Goal: Information Seeking & Learning: Learn about a topic

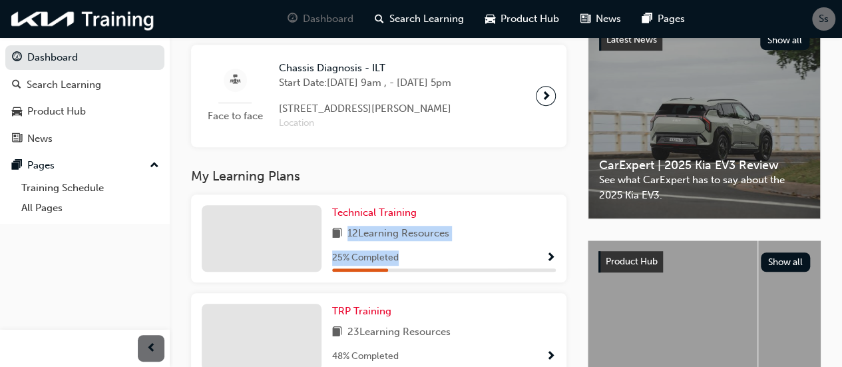
scroll to position [321, 0]
click at [392, 166] on div "Upcoming Sessions Face to face Chassis Diagnosis - ILT Start Date: [DATE] 9am ,…" at bounding box center [389, 224] width 397 height 413
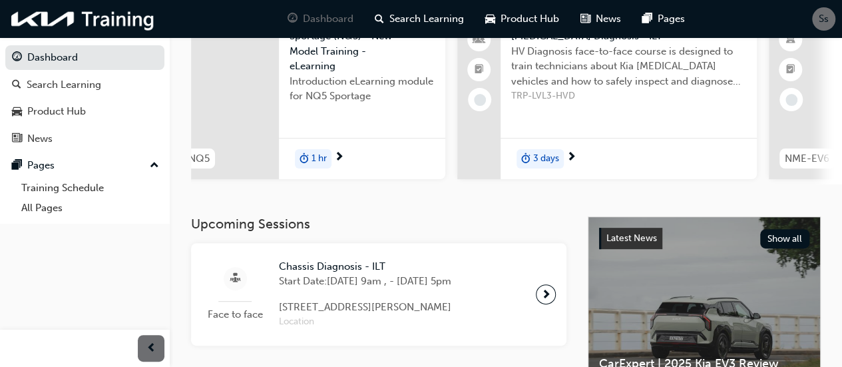
scroll to position [124, 0]
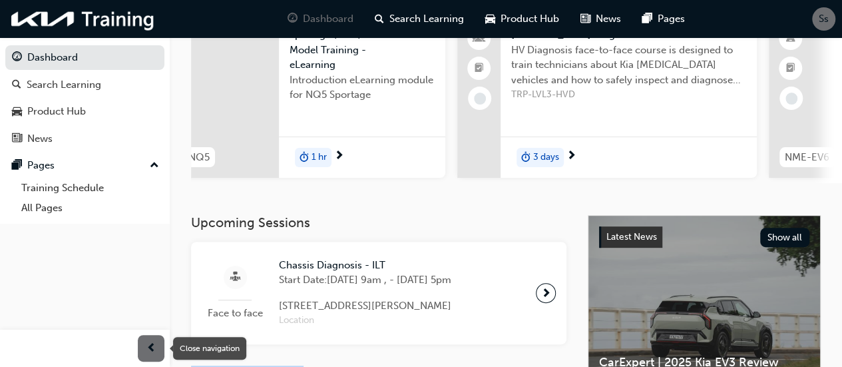
click at [145, 345] on div "button" at bounding box center [151, 348] width 27 height 27
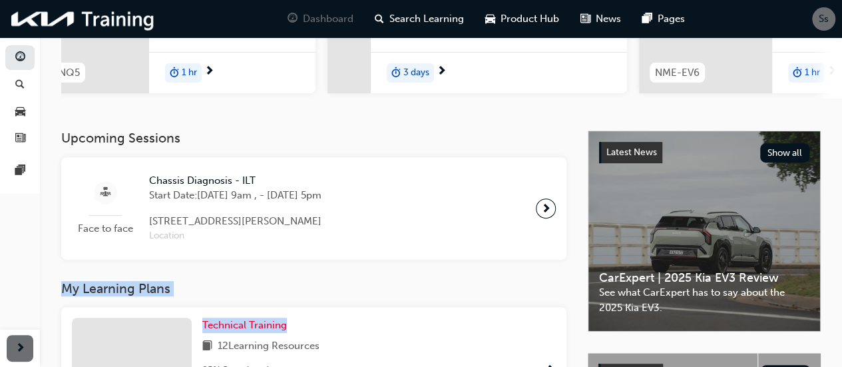
scroll to position [209, 0]
click at [541, 212] on span "next-icon" at bounding box center [546, 207] width 10 height 19
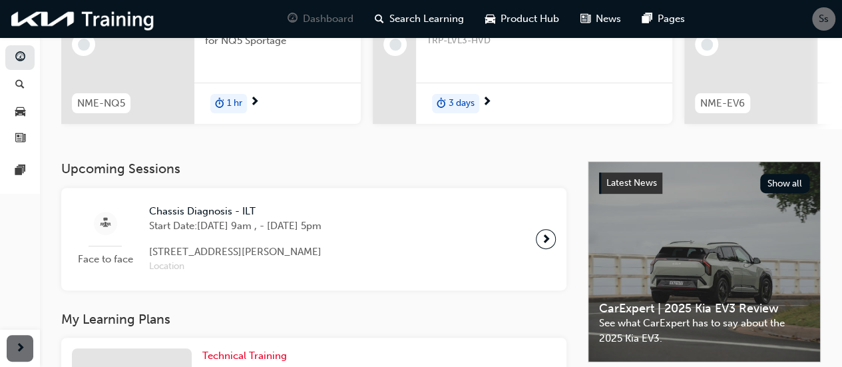
scroll to position [182, 0]
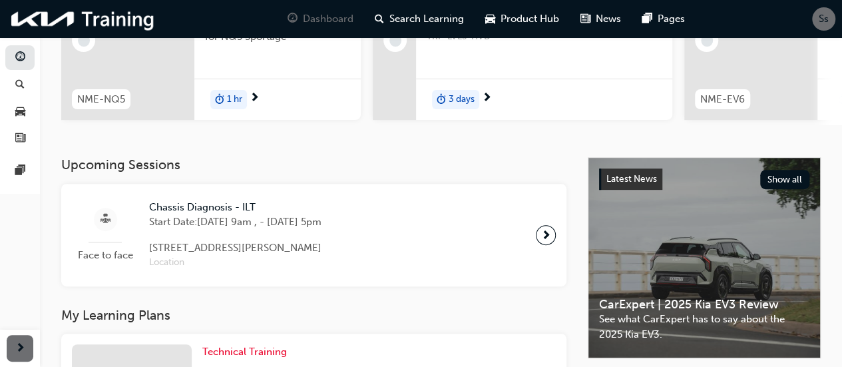
click at [225, 209] on span "Chassis Diagnosis - ILT" at bounding box center [235, 207] width 172 height 15
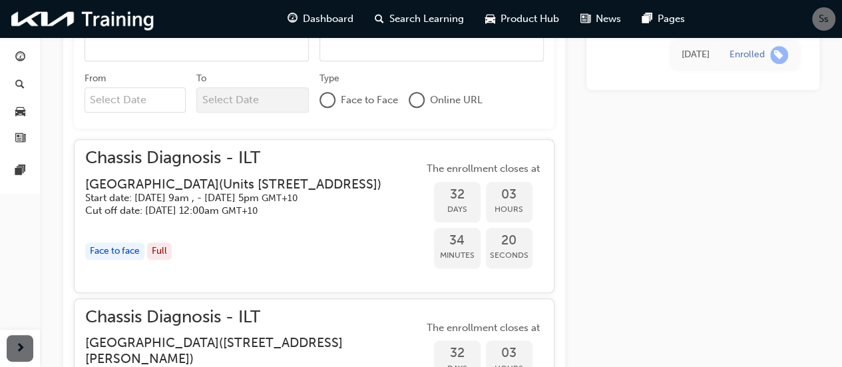
scroll to position [554, 0]
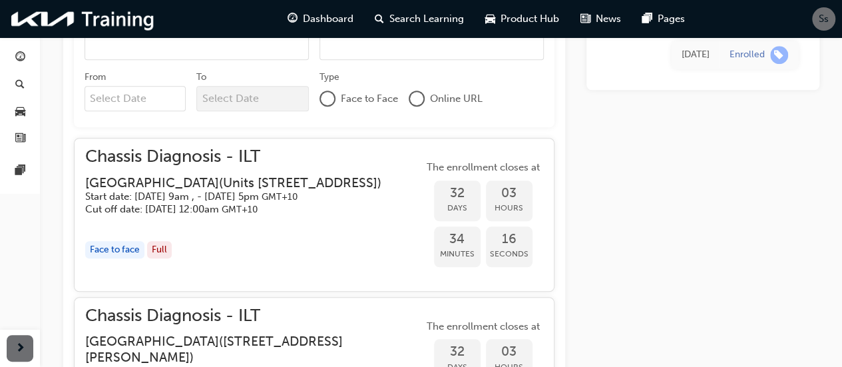
click at [144, 154] on span "Chassis Diagnosis - ILT" at bounding box center [243, 156] width 317 height 15
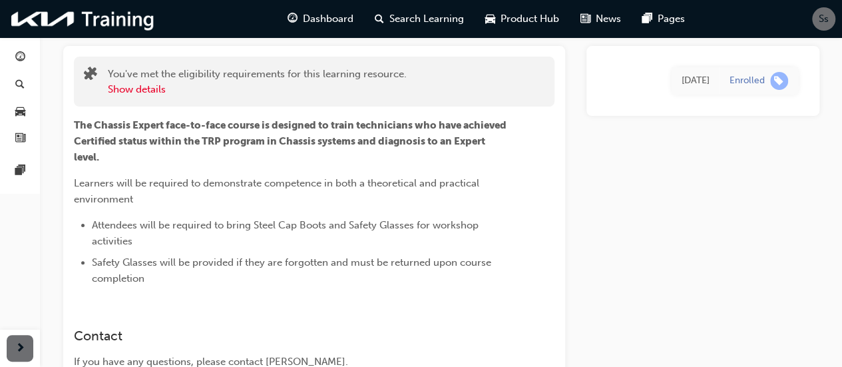
scroll to position [0, 0]
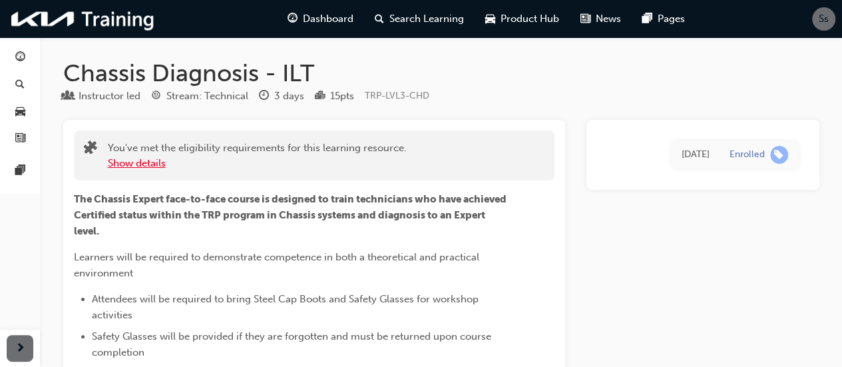
click at [138, 162] on button "Show details" at bounding box center [137, 163] width 58 height 15
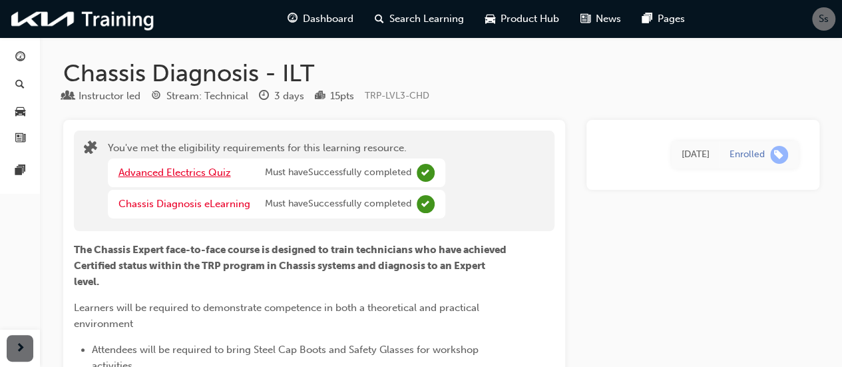
click at [187, 167] on link "Advanced Electrics Quiz" at bounding box center [174, 172] width 112 height 12
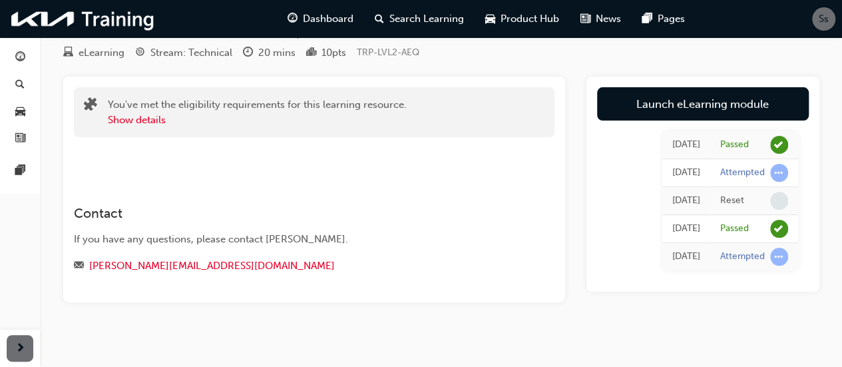
scroll to position [53, 0]
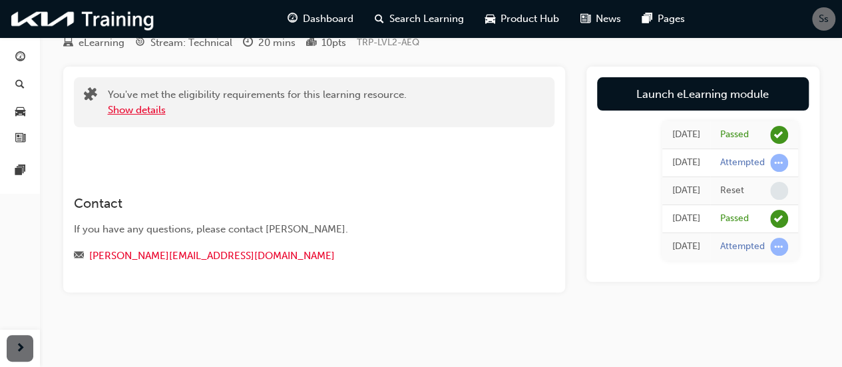
click at [128, 112] on button "Show details" at bounding box center [137, 109] width 58 height 15
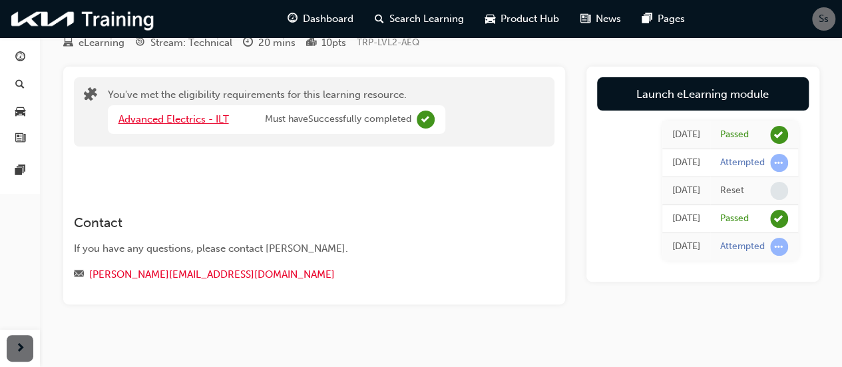
click at [173, 122] on link "Advanced Electrics - ILT" at bounding box center [173, 119] width 110 height 12
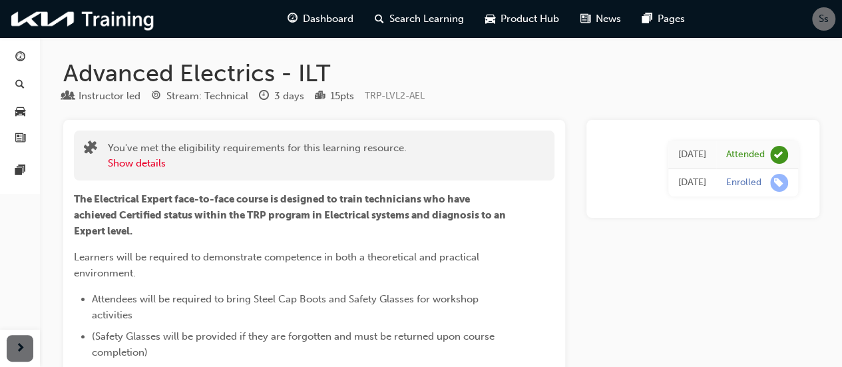
click at [140, 151] on div "You've met the eligibility requirements for this learning resource. Show details" at bounding box center [257, 155] width 299 height 30
click at [141, 159] on button "Show details" at bounding box center [137, 163] width 58 height 15
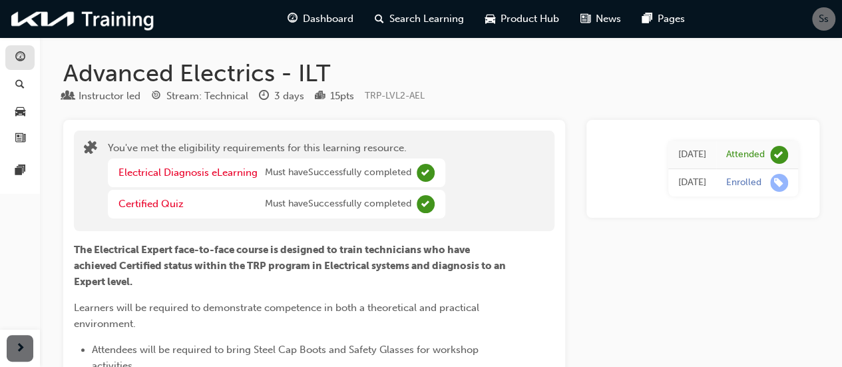
click at [9, 51] on link "button" at bounding box center [19, 57] width 29 height 25
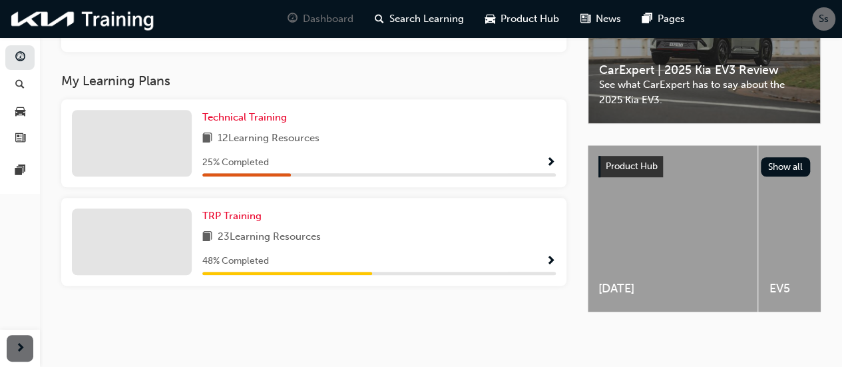
scroll to position [427, 0]
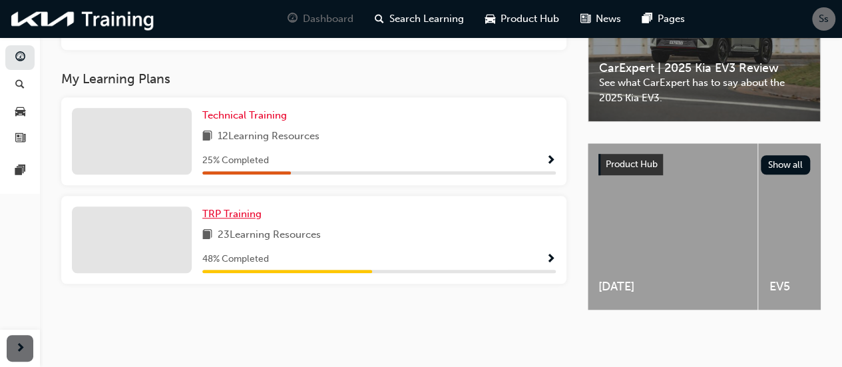
click at [237, 213] on span "TRP Training" at bounding box center [231, 214] width 59 height 12
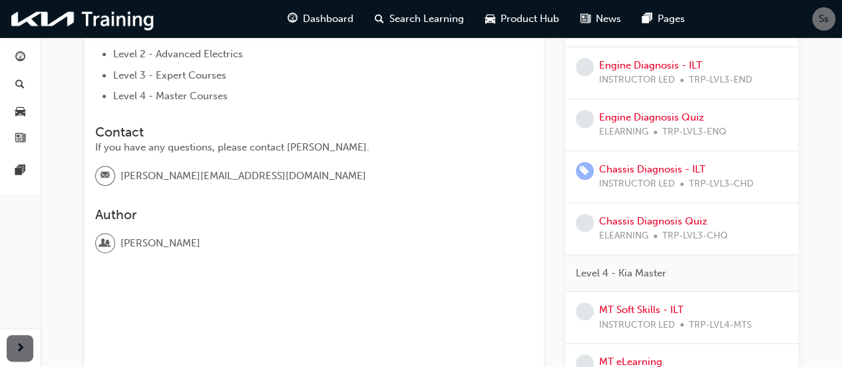
scroll to position [345, 0]
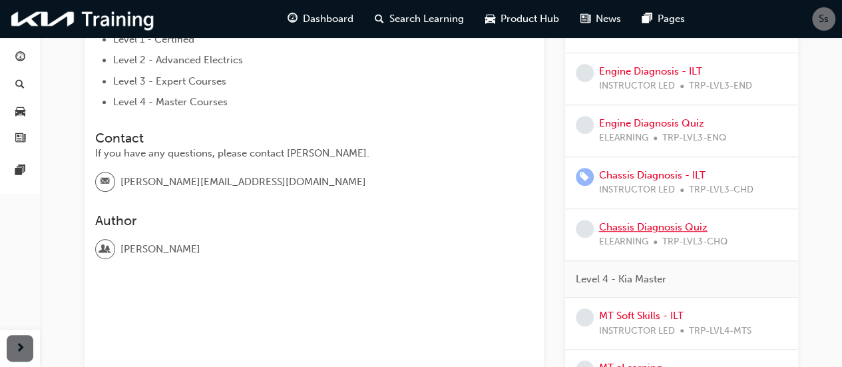
click at [638, 226] on link "Chassis Diagnosis Quiz" at bounding box center [653, 227] width 108 height 12
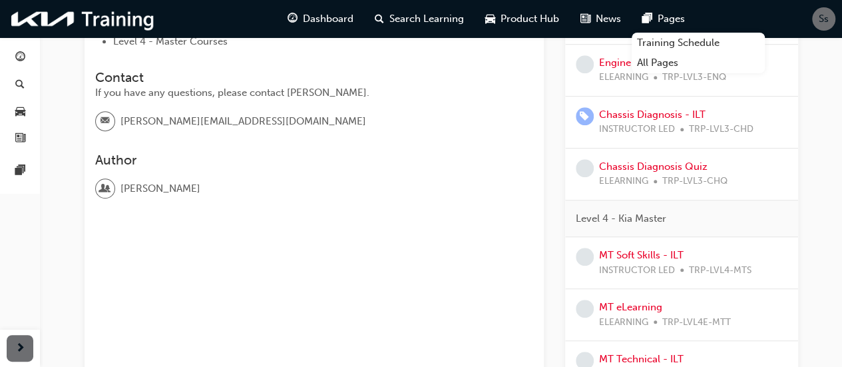
scroll to position [404, 0]
click at [655, 118] on link "Chassis Diagnosis - ILT" at bounding box center [652, 116] width 106 height 12
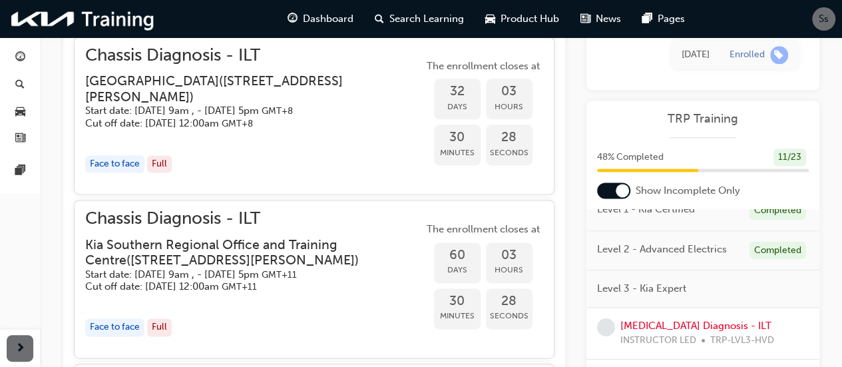
scroll to position [16, 0]
click at [637, 288] on span "Level 3 - Kia Expert" at bounding box center [641, 290] width 89 height 15
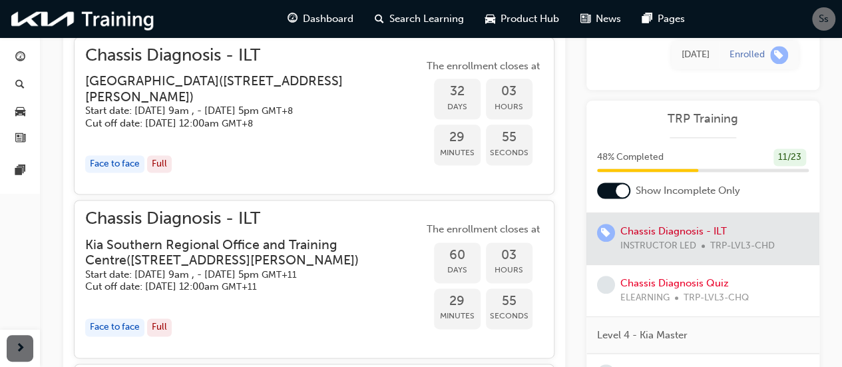
scroll to position [317, 0]
click at [602, 235] on span "learningRecordVerb_ENROLL-icon" at bounding box center [606, 235] width 18 height 18
click at [639, 232] on div at bounding box center [702, 241] width 233 height 51
click at [639, 234] on div at bounding box center [702, 241] width 233 height 51
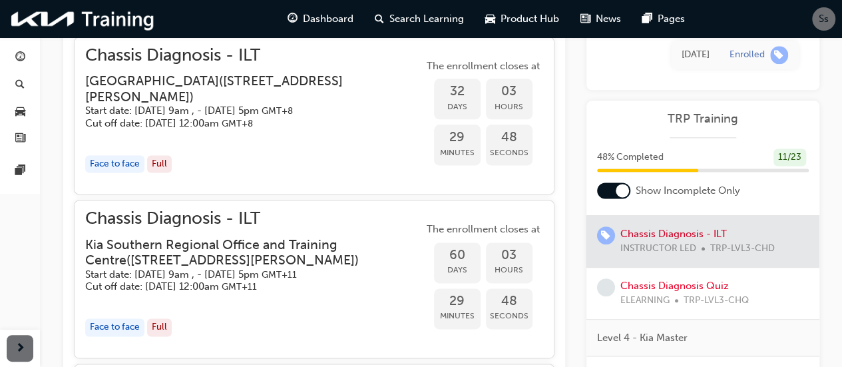
click at [691, 228] on div at bounding box center [702, 241] width 233 height 51
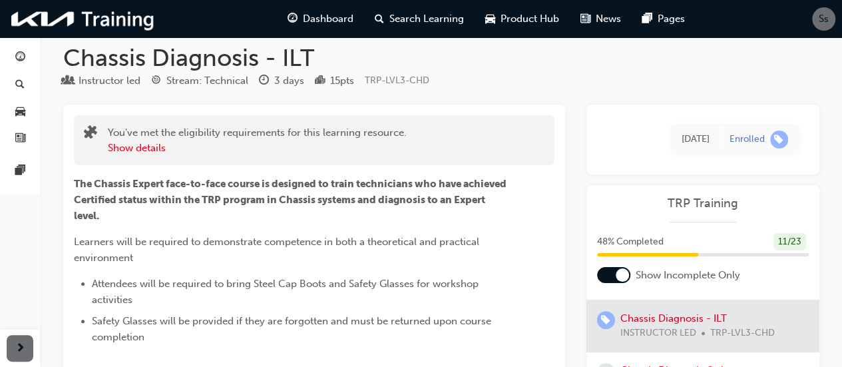
scroll to position [0, 0]
